Goal: Task Accomplishment & Management: Use online tool/utility

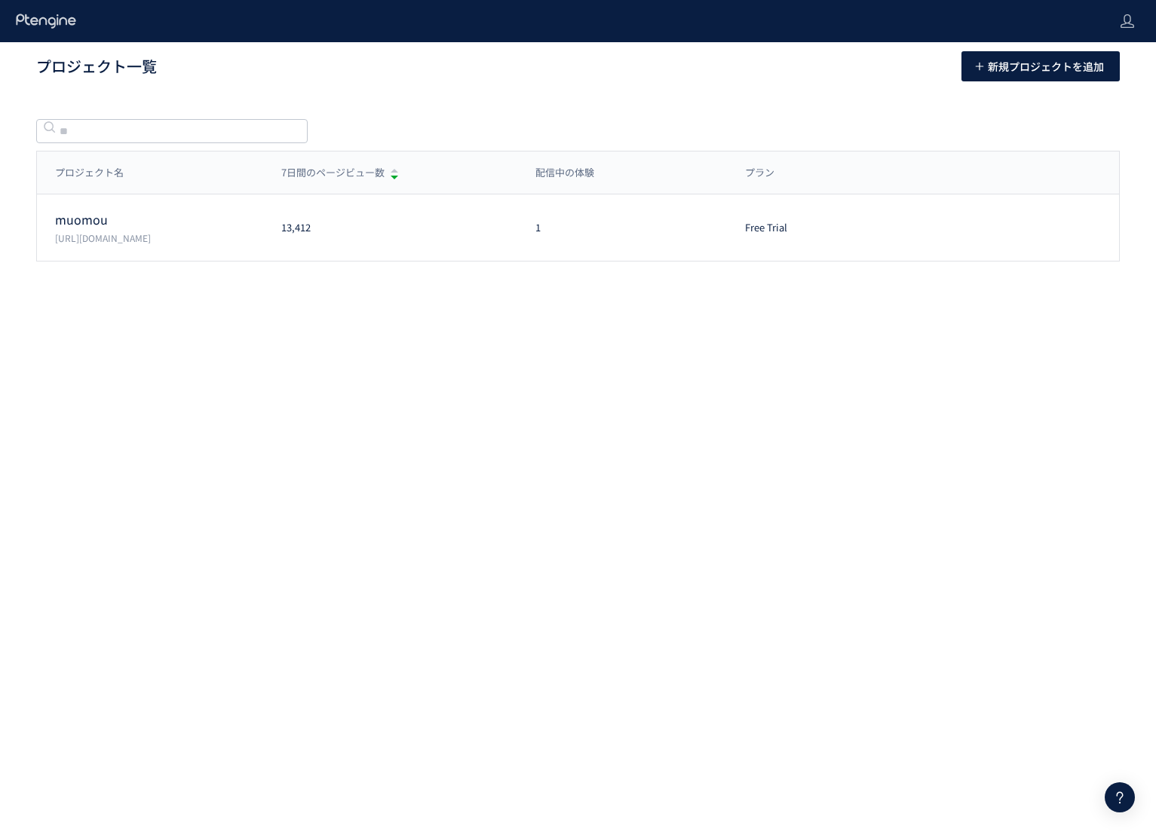
click at [132, 231] on p "[URL][DOMAIN_NAME]" at bounding box center [159, 237] width 208 height 13
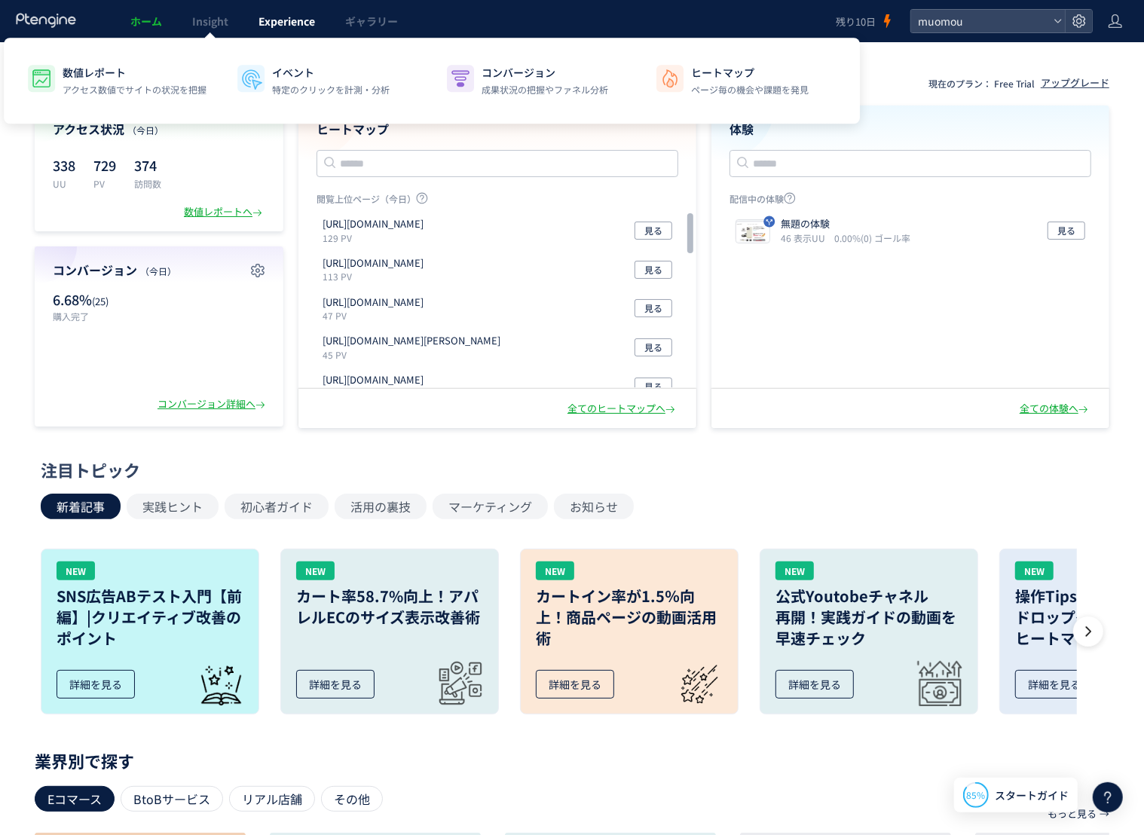
click at [301, 26] on span "Experience" at bounding box center [287, 21] width 57 height 15
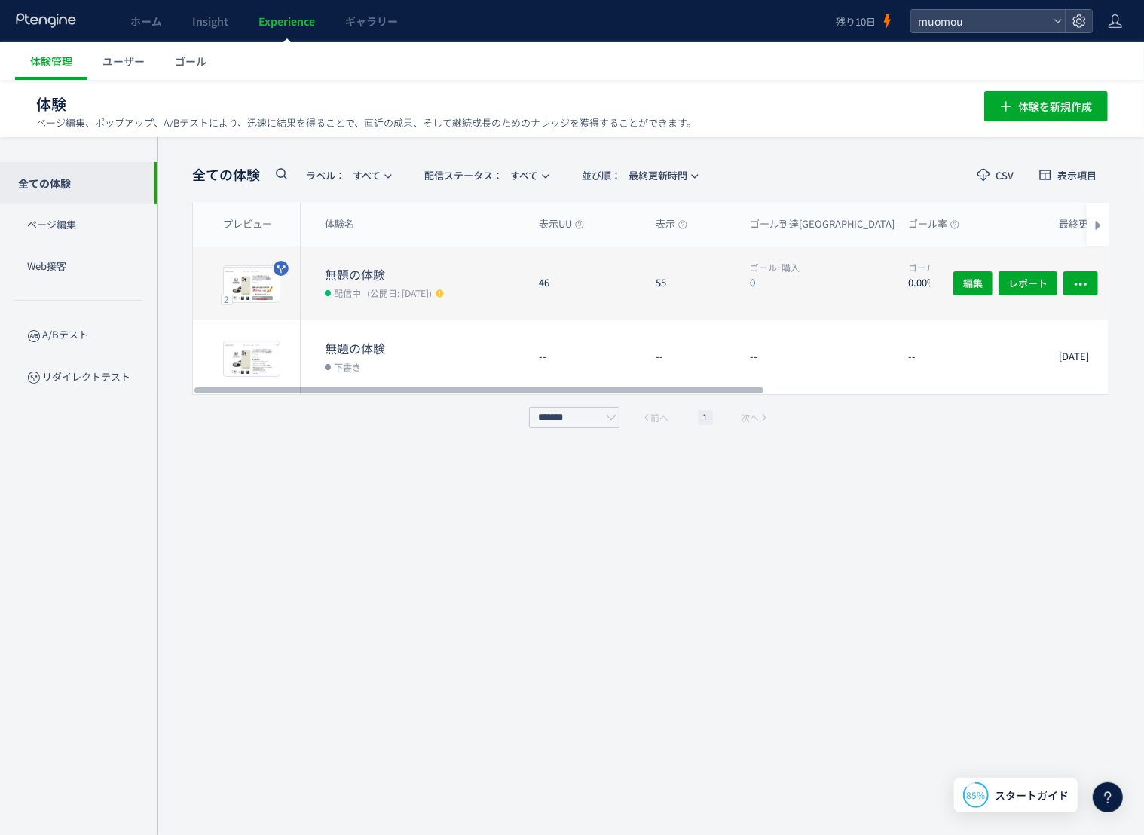
click at [418, 290] on span "(公開日: [DATE])" at bounding box center [399, 292] width 65 height 13
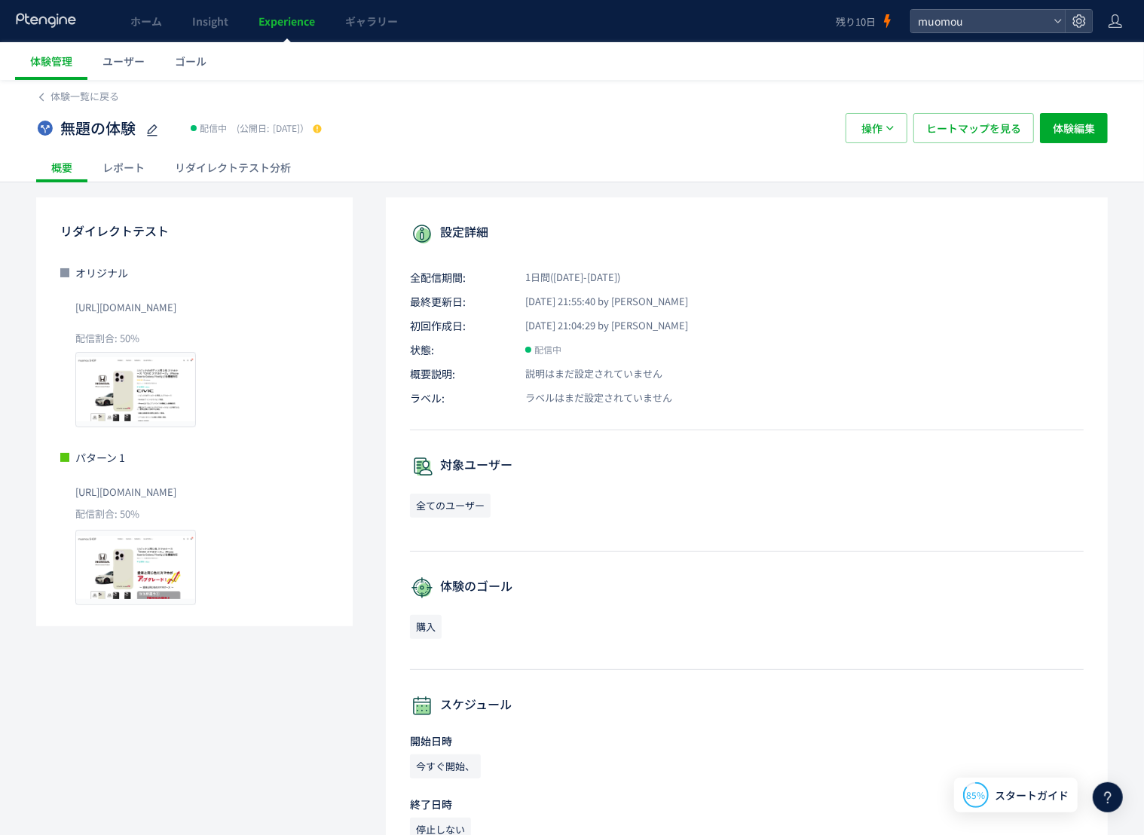
click at [113, 166] on div "レポート" at bounding box center [123, 167] width 72 height 30
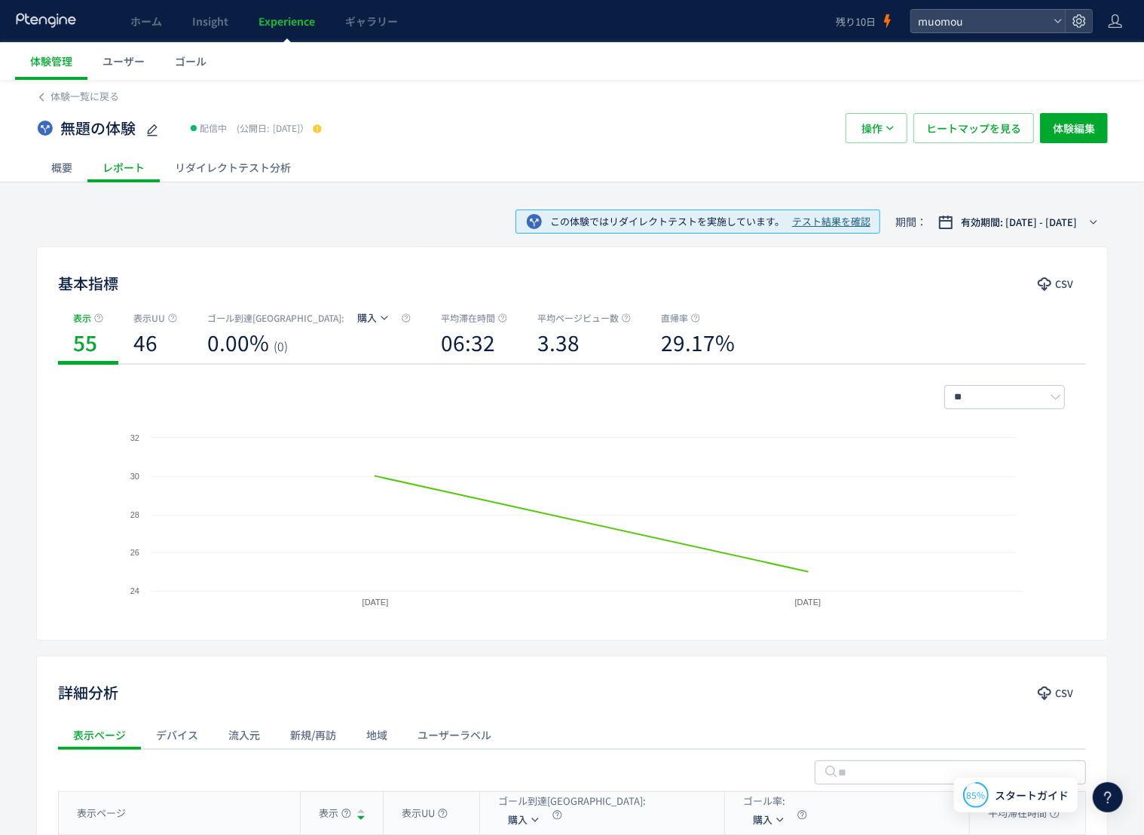
click at [267, 167] on div "リダイレクトテスト分析" at bounding box center [233, 167] width 146 height 30
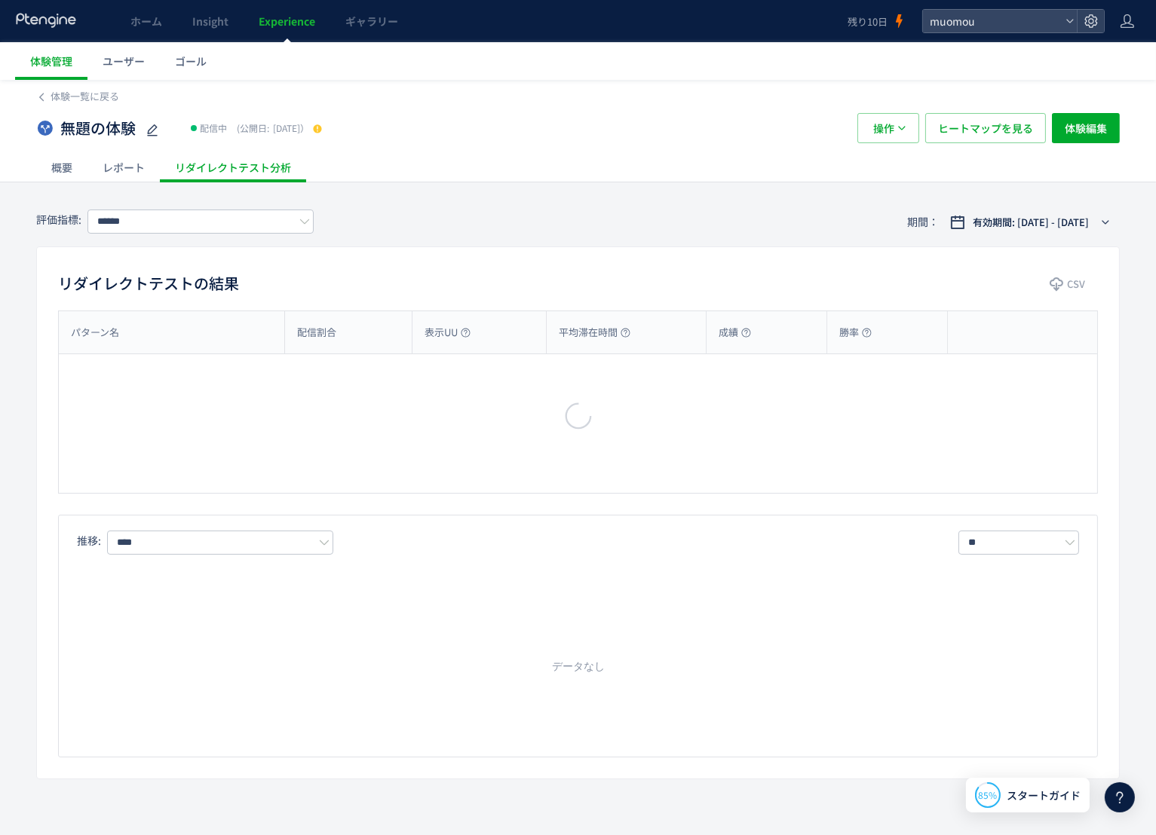
type input "**"
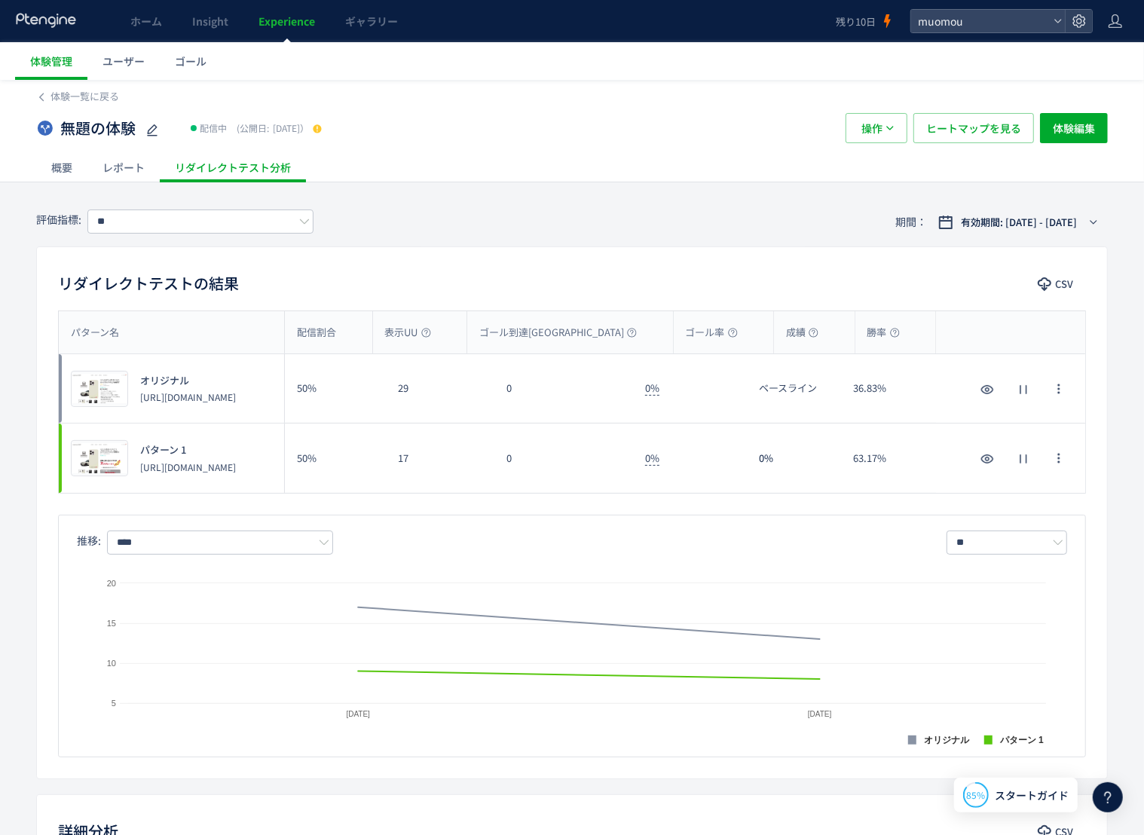
click at [143, 172] on div "レポート" at bounding box center [123, 167] width 72 height 30
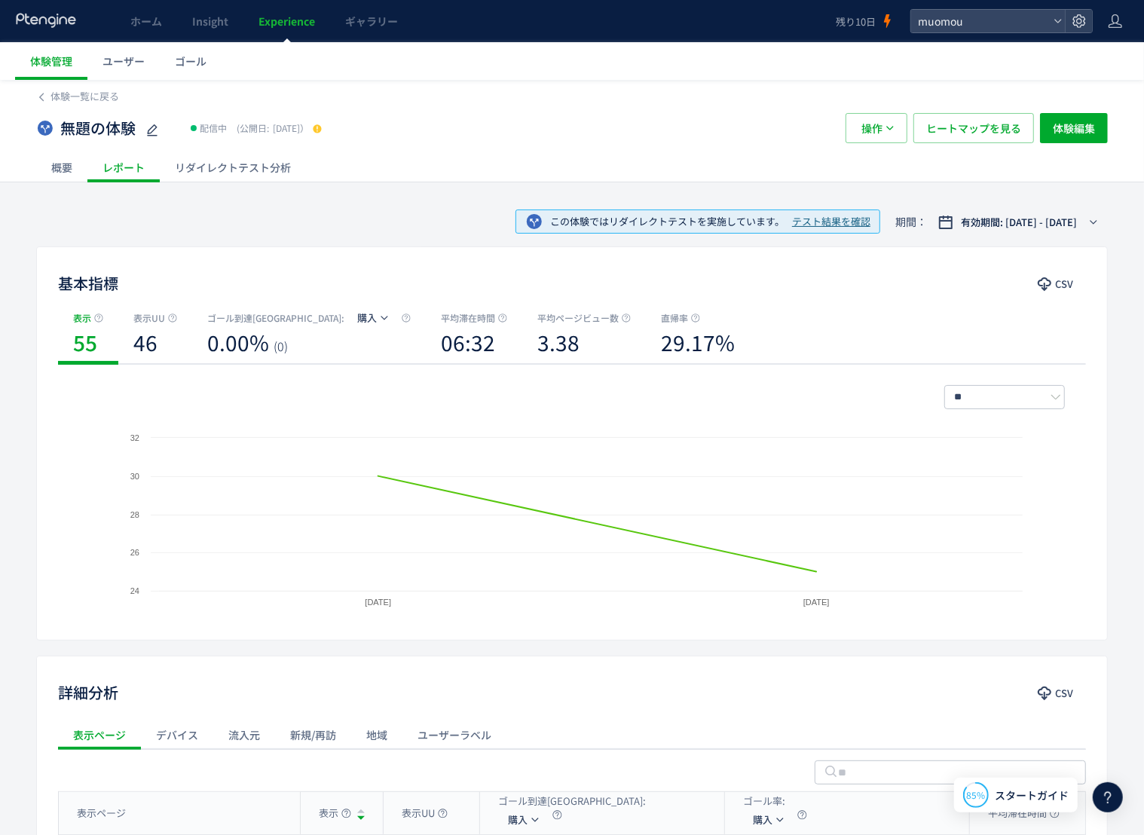
click at [69, 181] on div "概要" at bounding box center [61, 167] width 51 height 30
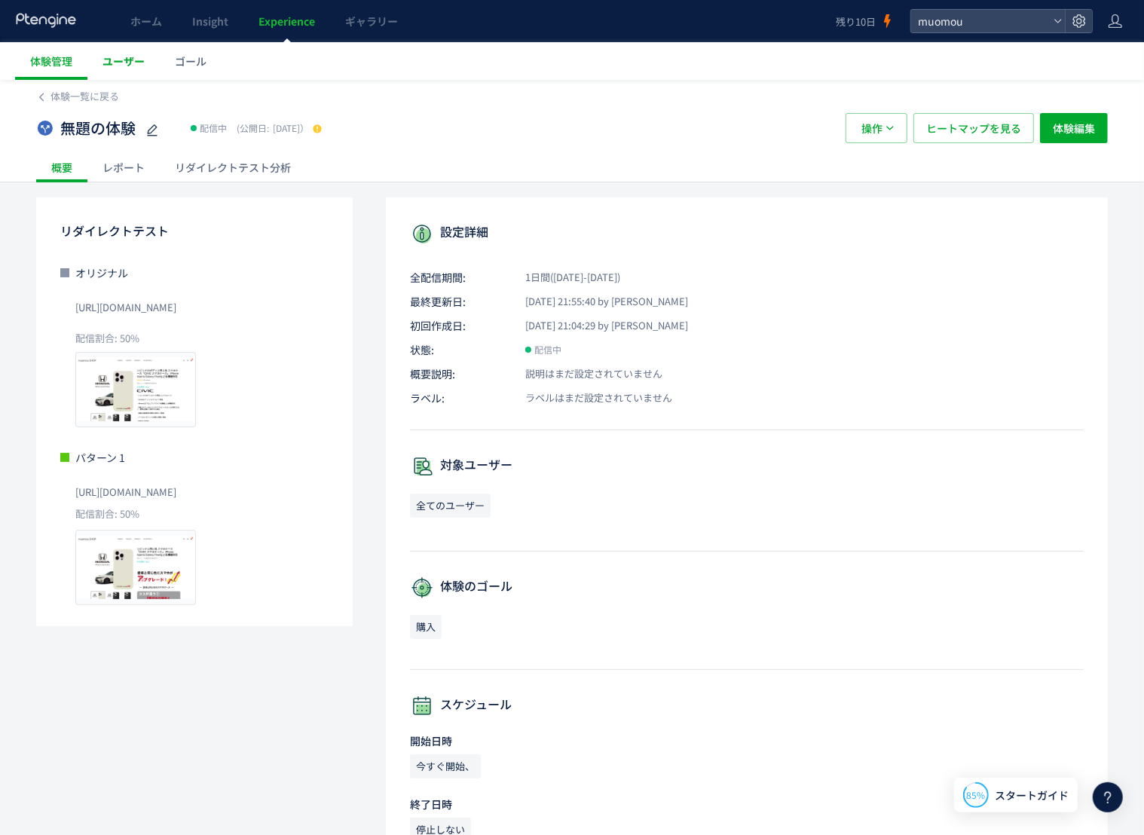
click at [127, 58] on span "ユーザー" at bounding box center [124, 61] width 42 height 15
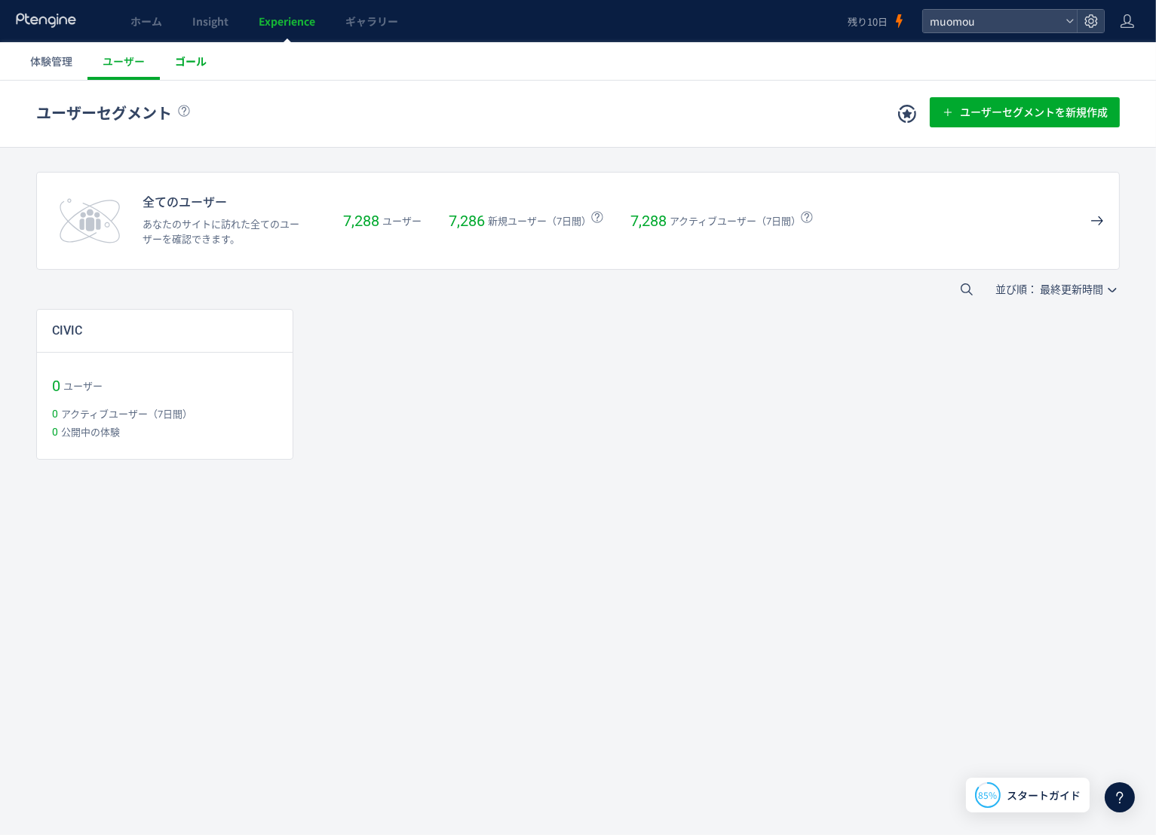
click at [204, 60] on span "ゴール" at bounding box center [191, 61] width 32 height 15
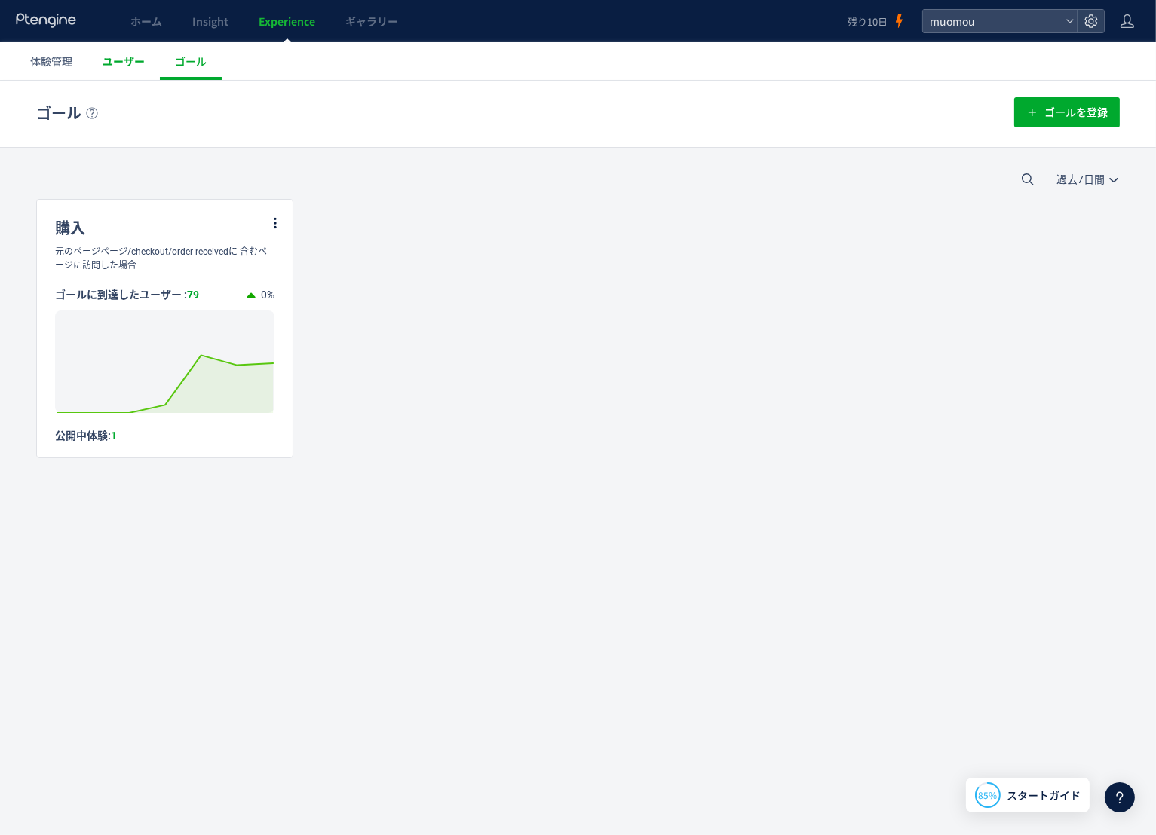
click at [135, 66] on span "ユーザー" at bounding box center [124, 61] width 42 height 15
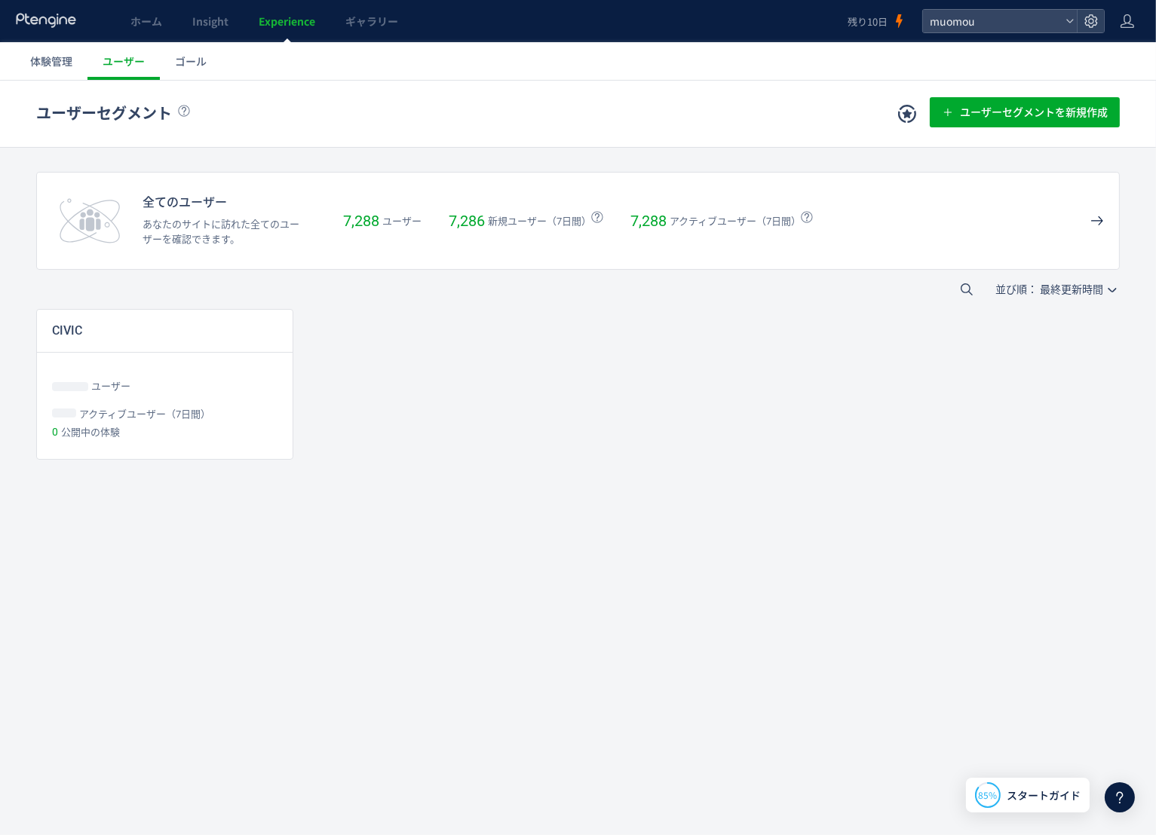
click at [59, 72] on link "体験管理" at bounding box center [51, 61] width 72 height 38
